Goal: Task Accomplishment & Management: Manage account settings

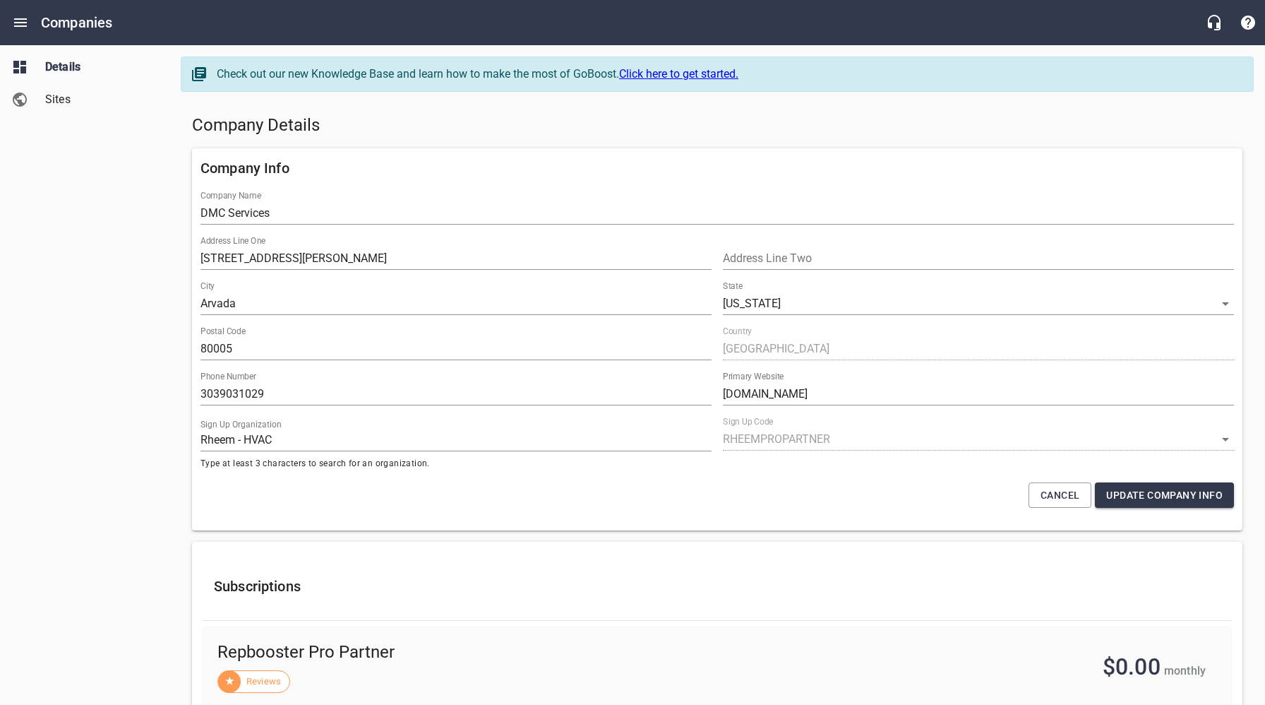
select select "[US_STATE]"
select select "62"
click at [113, 225] on div "Details Sites" at bounding box center [85, 352] width 170 height 705
click at [23, 20] on icon "Open drawer" at bounding box center [20, 22] width 17 height 17
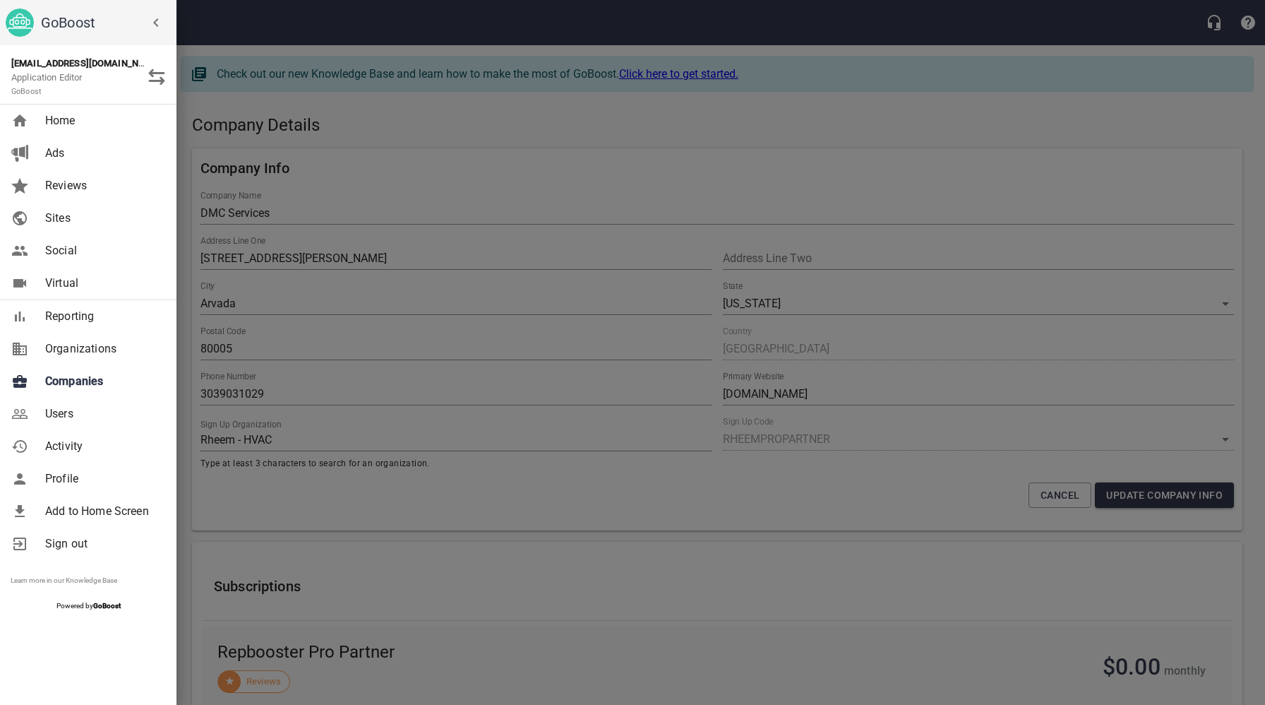
click at [80, 386] on span "Companies" at bounding box center [102, 381] width 114 height 17
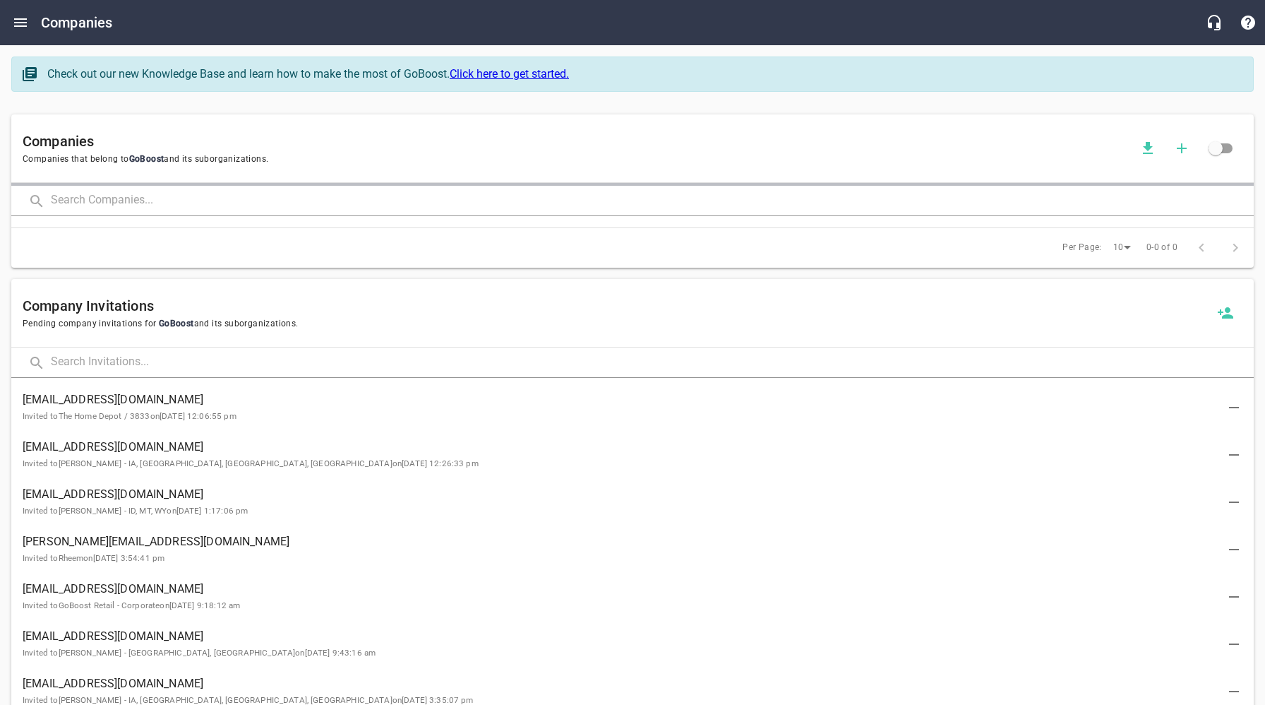
click at [275, 204] on input "text" at bounding box center [652, 201] width 1203 height 30
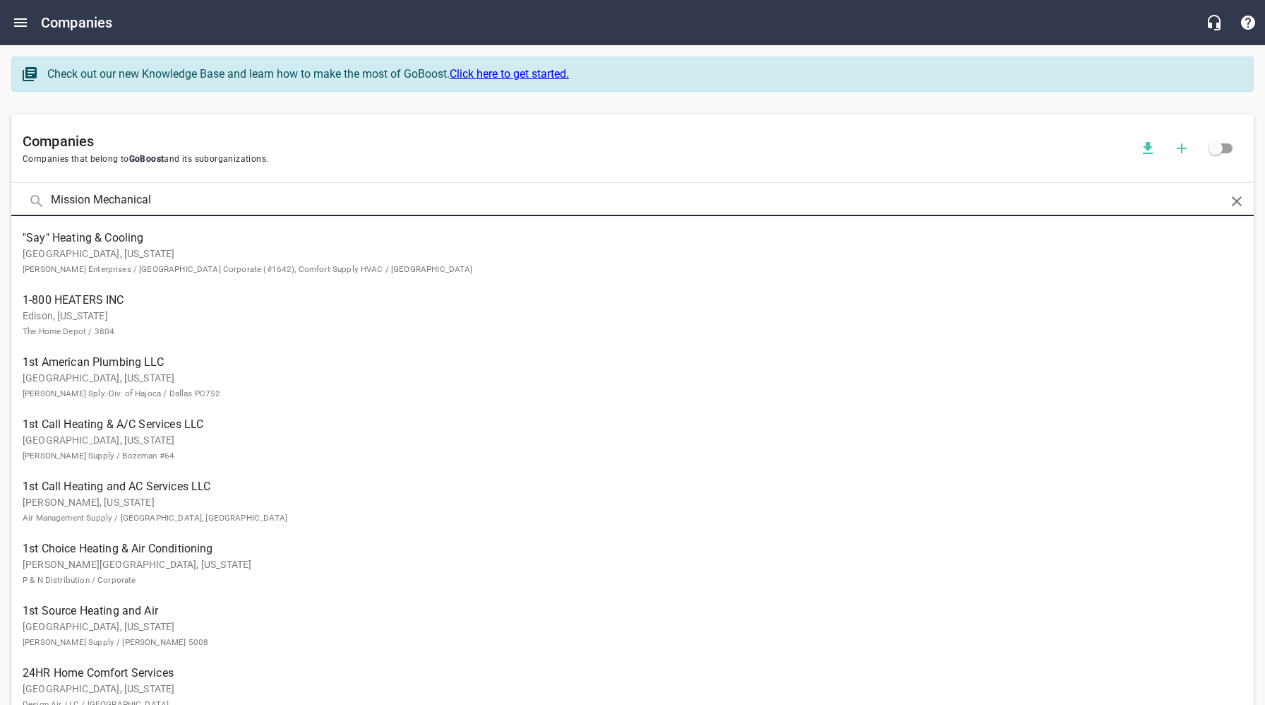
type input "Mission Mechanical"
click button at bounding box center [0, 0] width 0 height 0
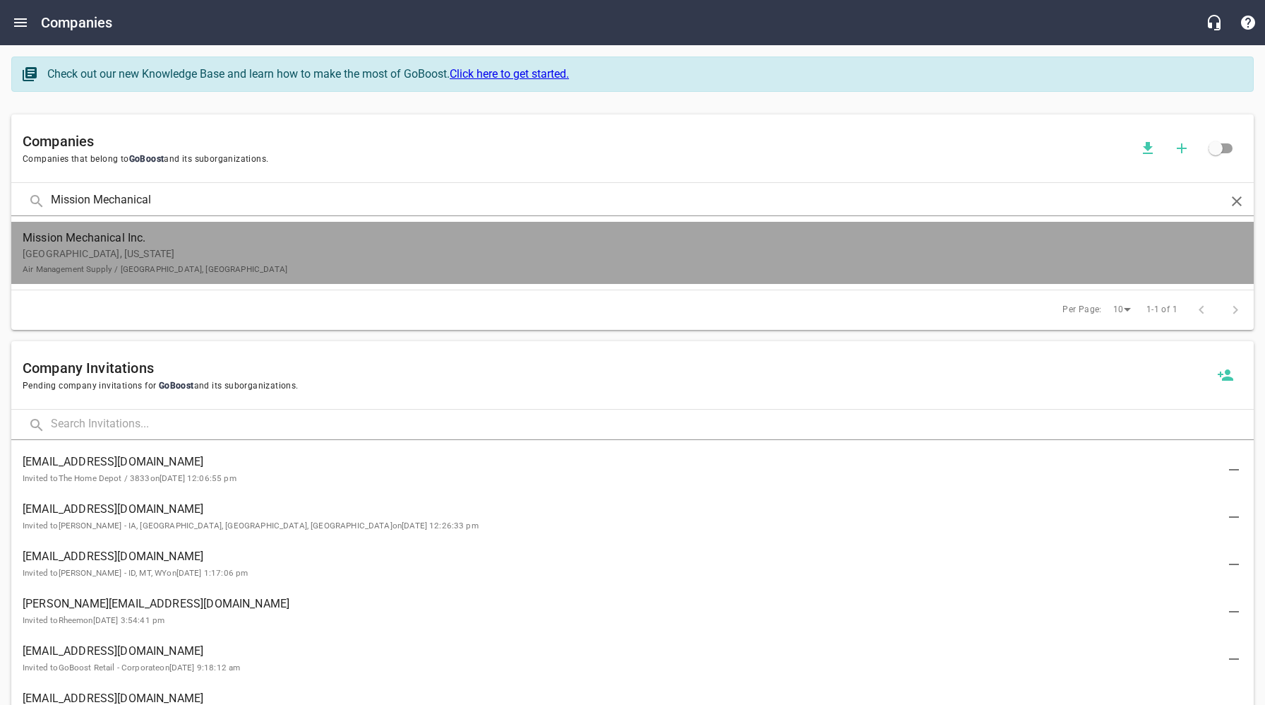
click at [280, 245] on span "Mission Mechanical Inc." at bounding box center [622, 237] width 1198 height 17
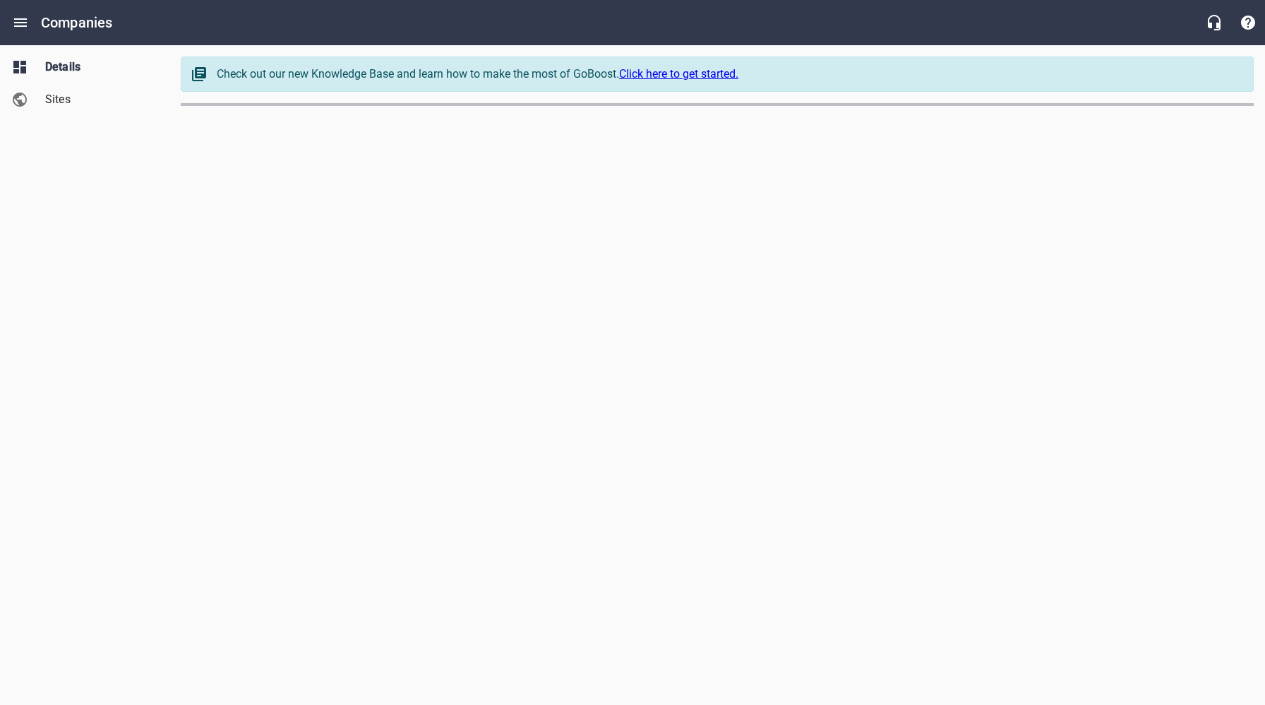
select select "[US_STATE]"
select select "62"
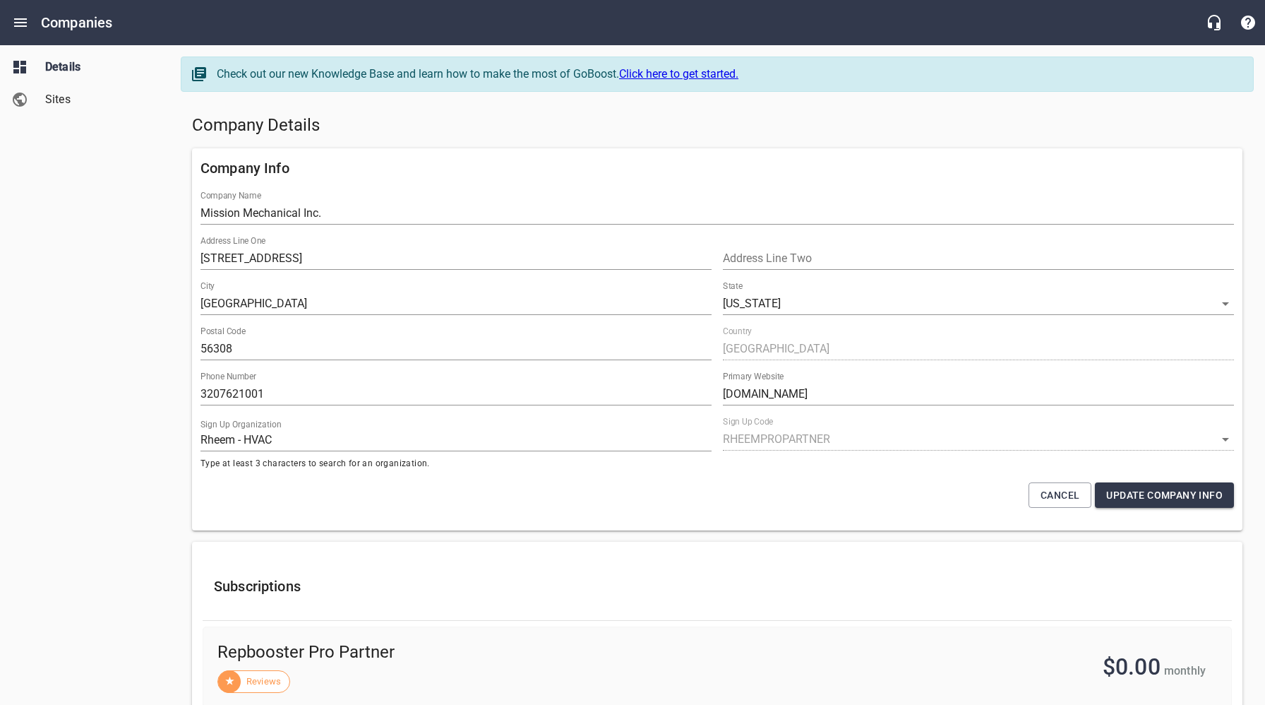
drag, startPoint x: 70, startPoint y: 105, endPoint x: 131, endPoint y: 112, distance: 61.1
click at [70, 105] on span "Sites" at bounding box center [98, 99] width 107 height 17
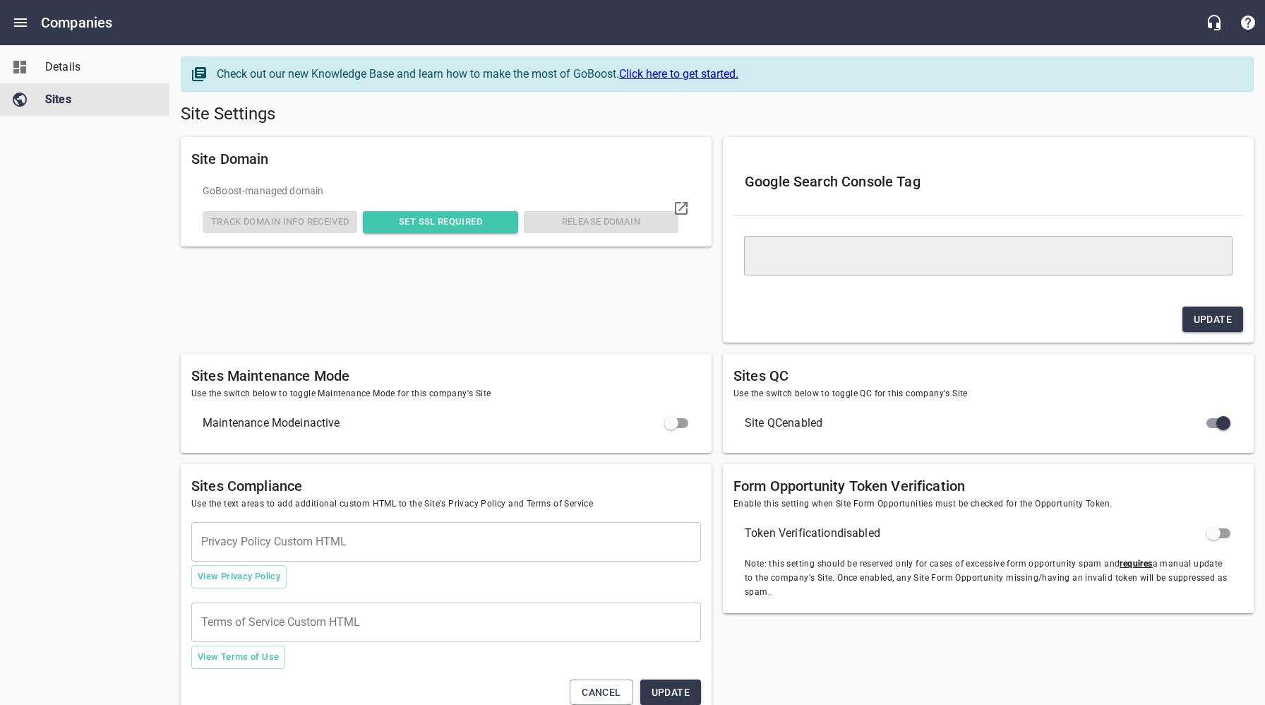
type textarea "<meta name="google-site-verification" content="FxKwxAvdTNrw8YJxHIjow8pLLioqXcYm…"
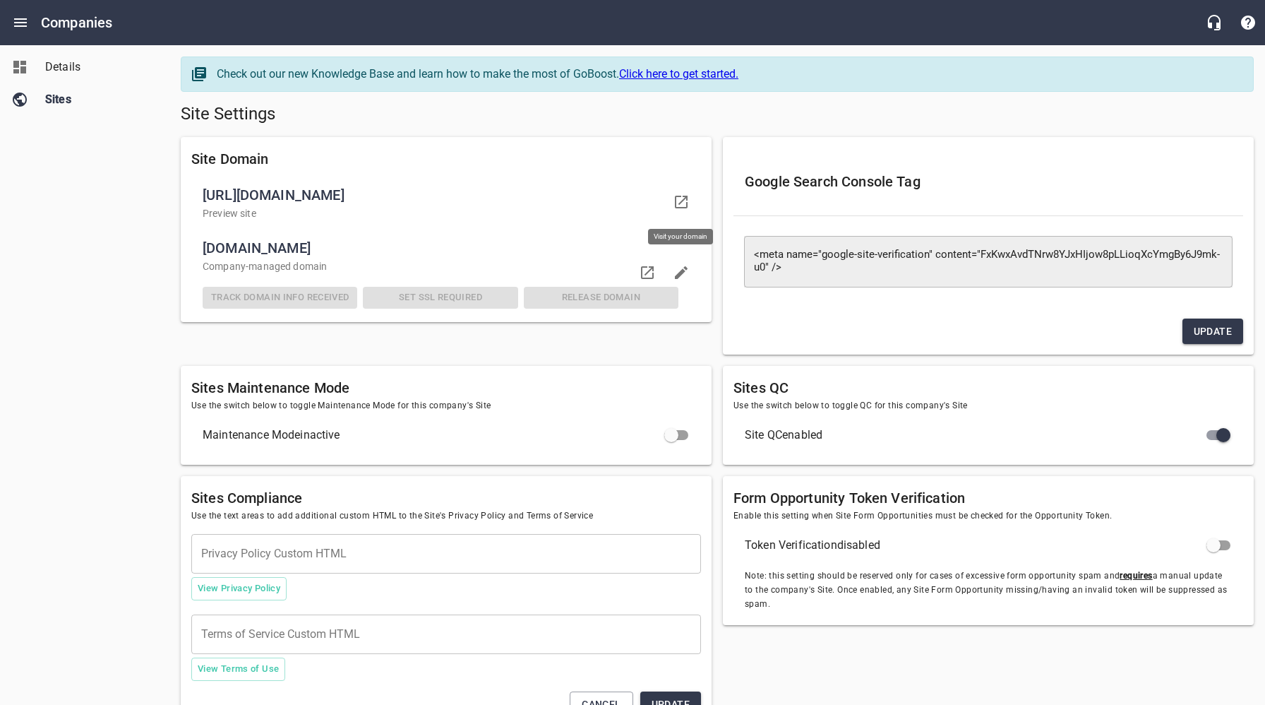
click at [681, 197] on icon at bounding box center [681, 201] width 17 height 17
click at [650, 273] on icon at bounding box center [647, 272] width 17 height 17
drag, startPoint x: 109, startPoint y: 189, endPoint x: 99, endPoint y: 119, distance: 70.7
click at [109, 184] on div "Details Sites" at bounding box center [85, 352] width 170 height 705
drag, startPoint x: 76, startPoint y: 59, endPoint x: 78, endPoint y: 68, distance: 9.4
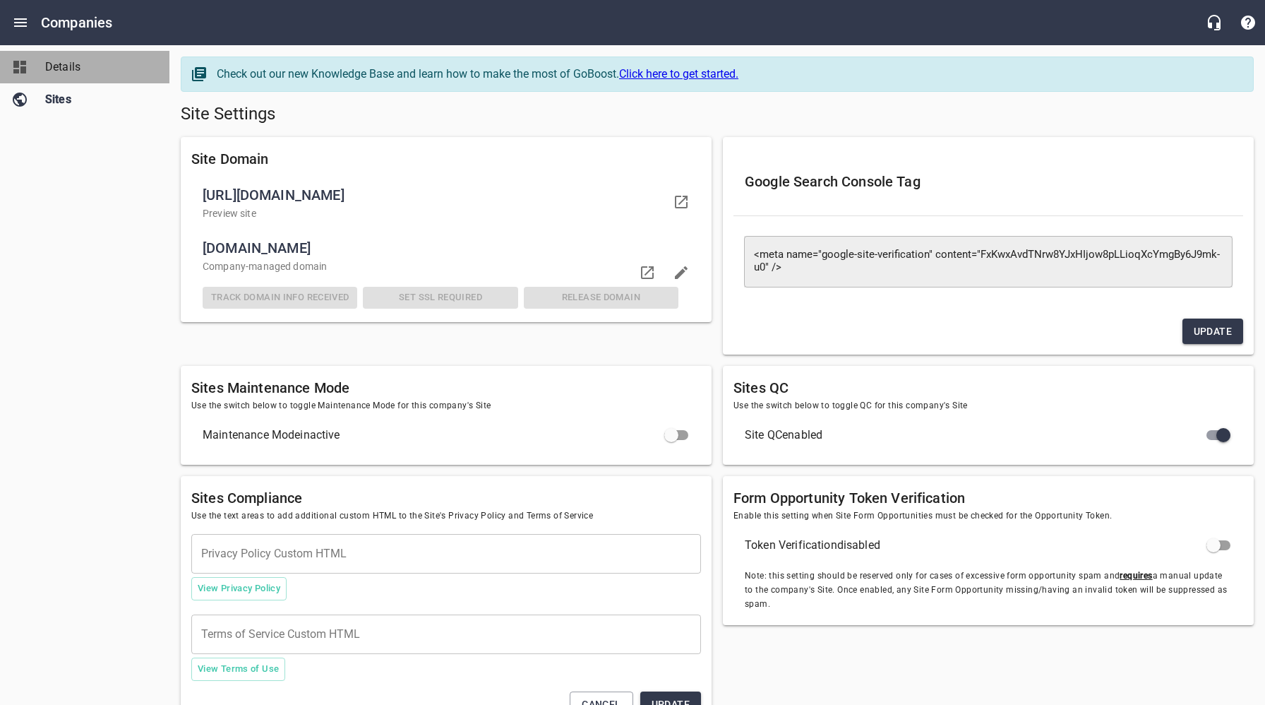
click at [76, 59] on span "Details" at bounding box center [98, 67] width 107 height 17
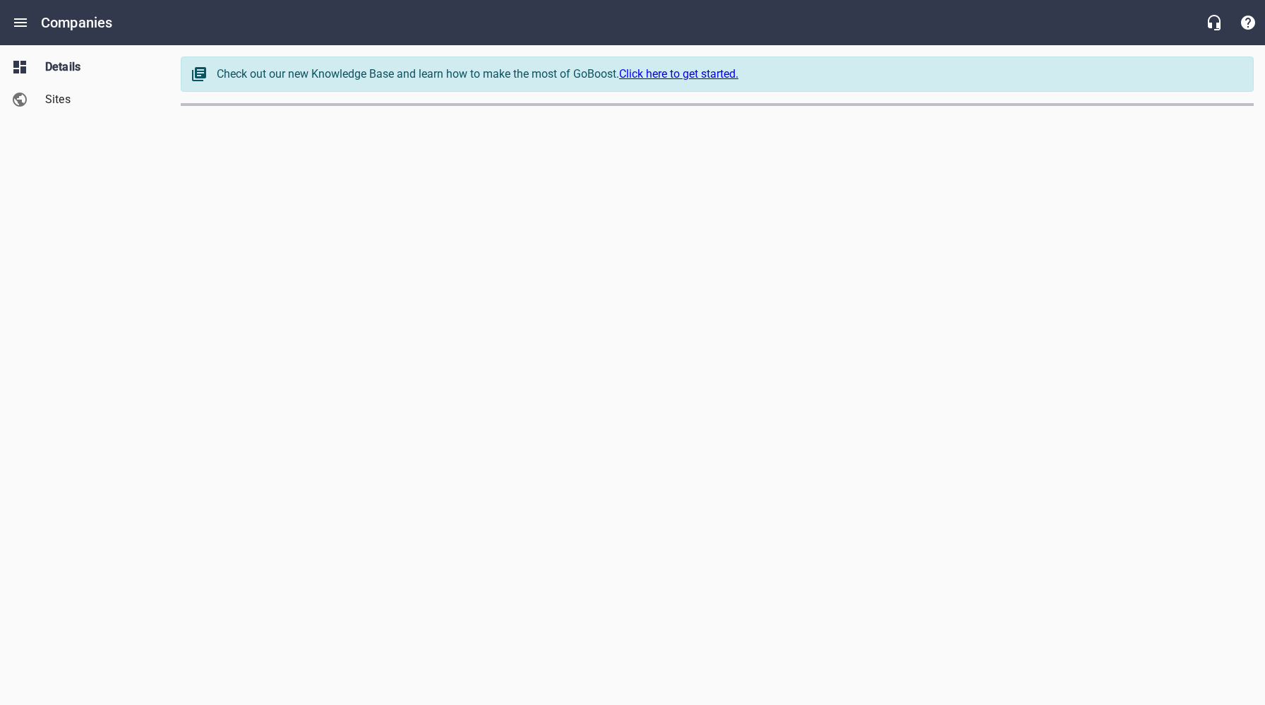
select select "[US_STATE]"
select select "62"
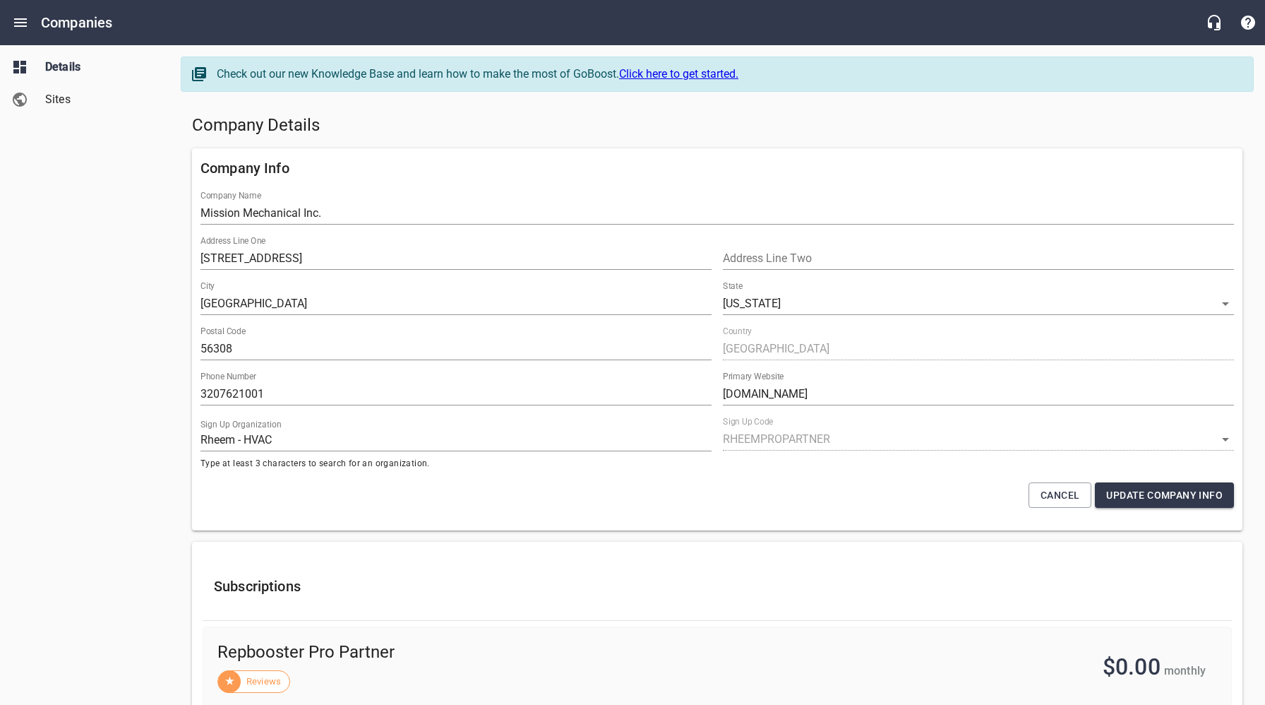
click at [514, 131] on h5 "Company Details" at bounding box center [717, 125] width 1051 height 23
click at [599, 115] on h5 "Company Details" at bounding box center [717, 125] width 1051 height 23
